Goal: Check status: Check status

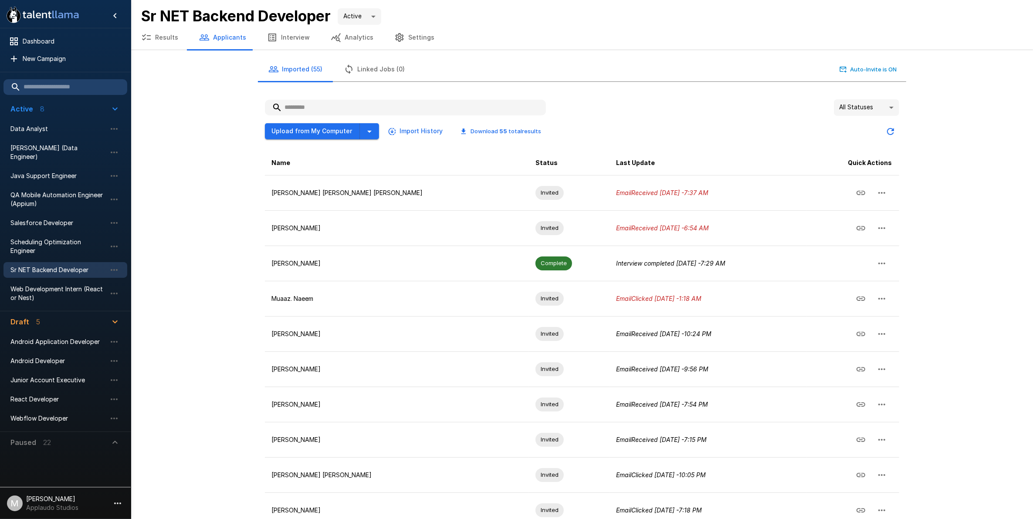
click at [83, 266] on span "Sr NET Backend Developer" at bounding box center [58, 270] width 96 height 9
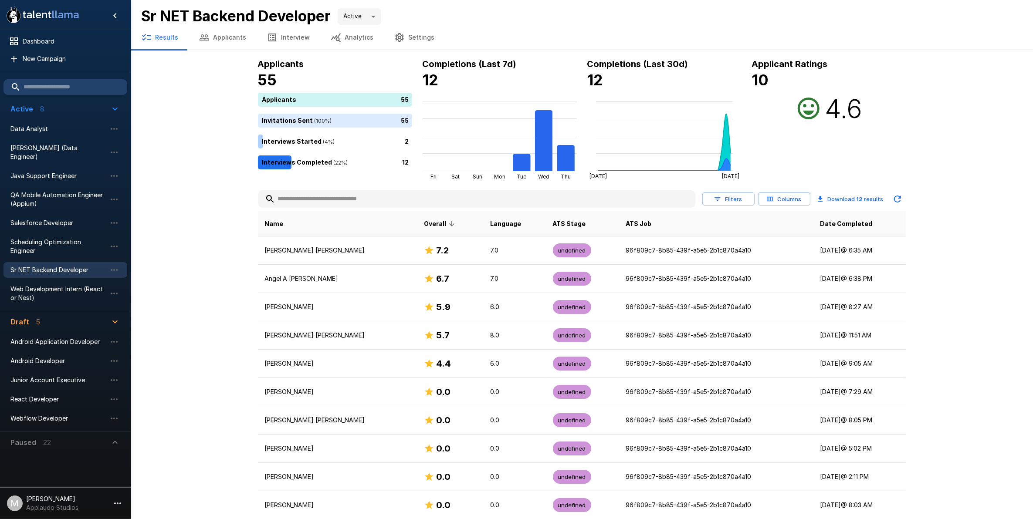
click at [44, 266] on span "Sr NET Backend Developer" at bounding box center [58, 270] width 96 height 9
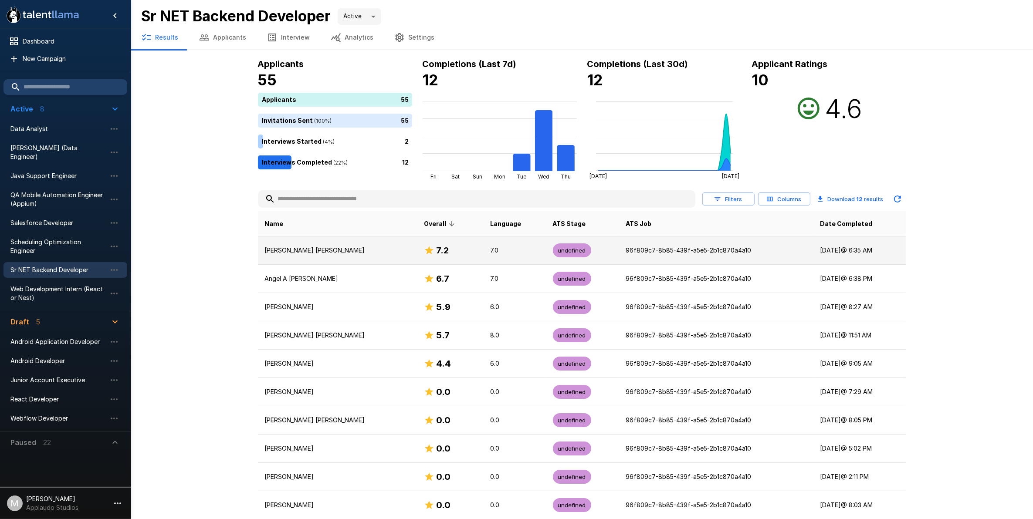
click at [436, 256] on h6 "7.2" at bounding box center [442, 251] width 13 height 14
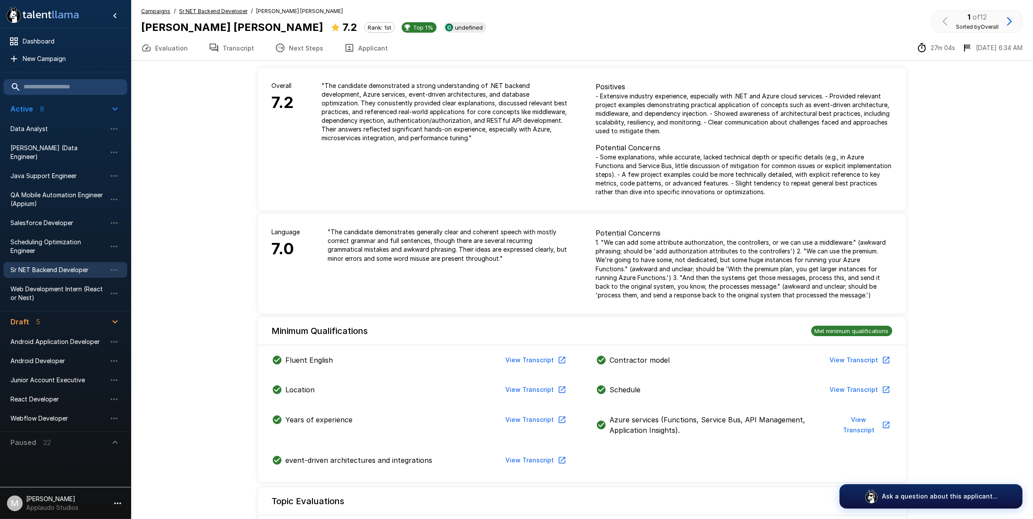
click at [231, 44] on button "Transcript" at bounding box center [231, 48] width 66 height 24
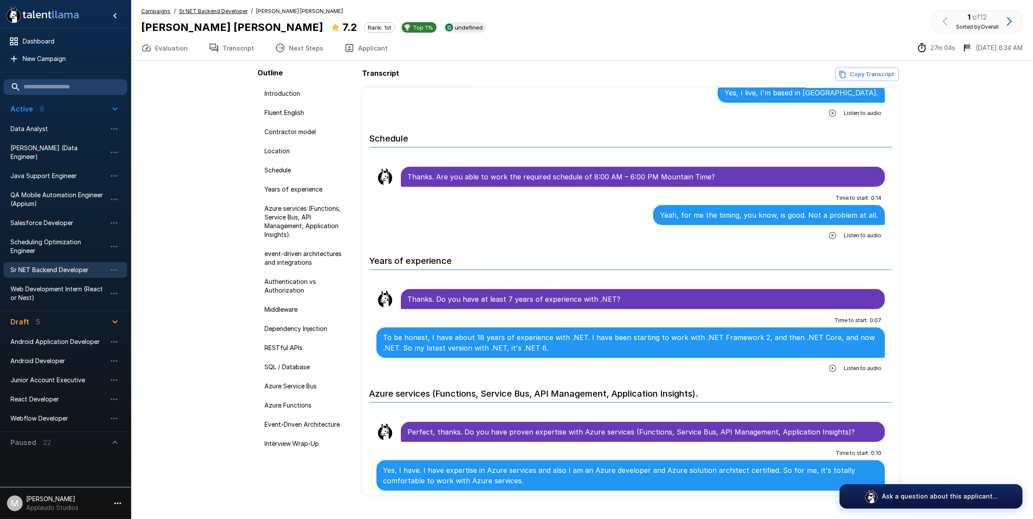
scroll to position [599, 0]
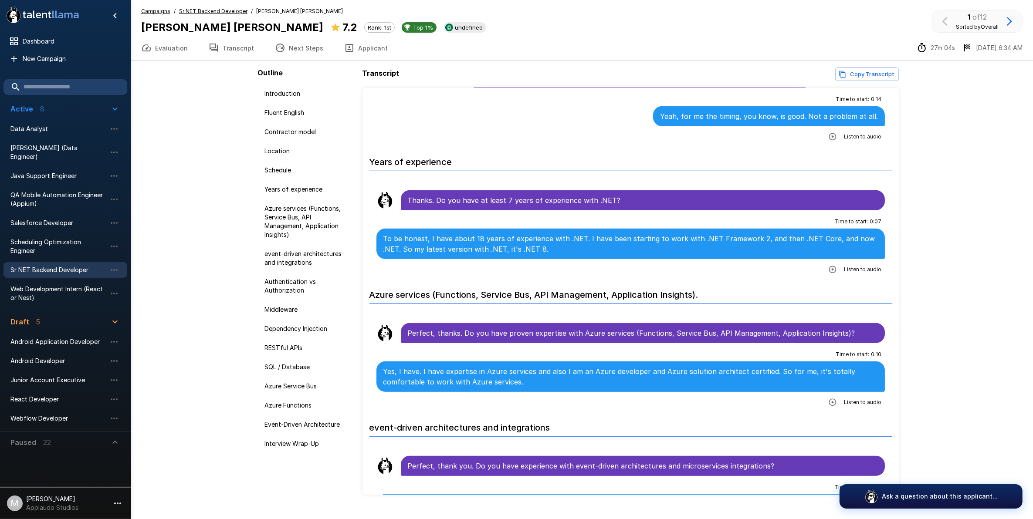
click at [829, 399] on icon "button" at bounding box center [832, 402] width 7 height 7
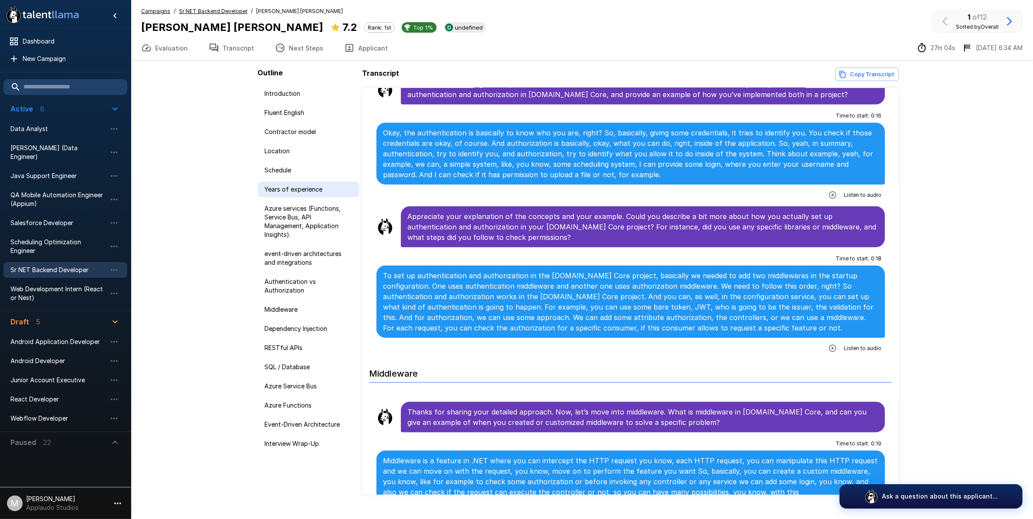
scroll to position [1035, 0]
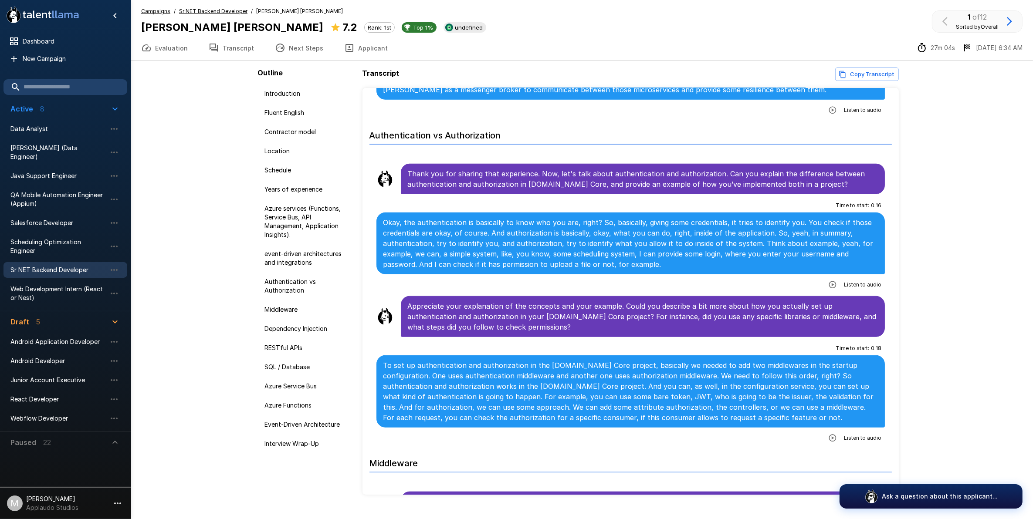
click at [83, 266] on span "Sr NET Backend Developer" at bounding box center [58, 270] width 96 height 9
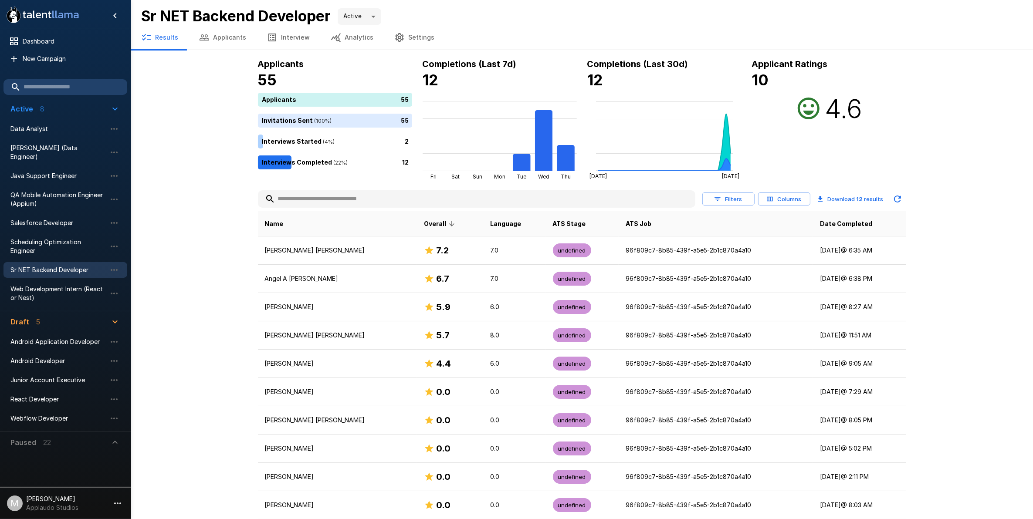
click at [234, 37] on button "Applicants" at bounding box center [223, 37] width 68 height 24
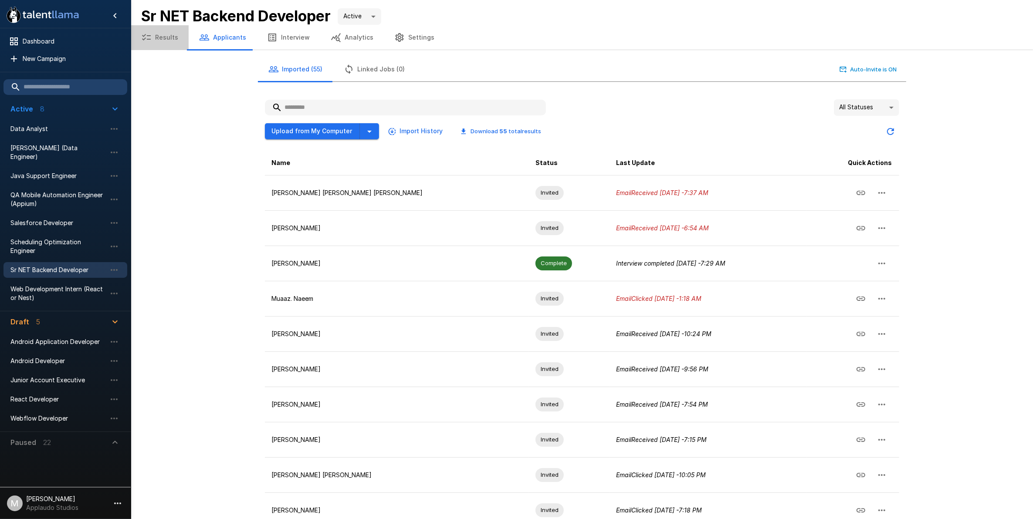
click at [171, 34] on button "Results" at bounding box center [160, 37] width 58 height 24
